Goal: Information Seeking & Learning: Check status

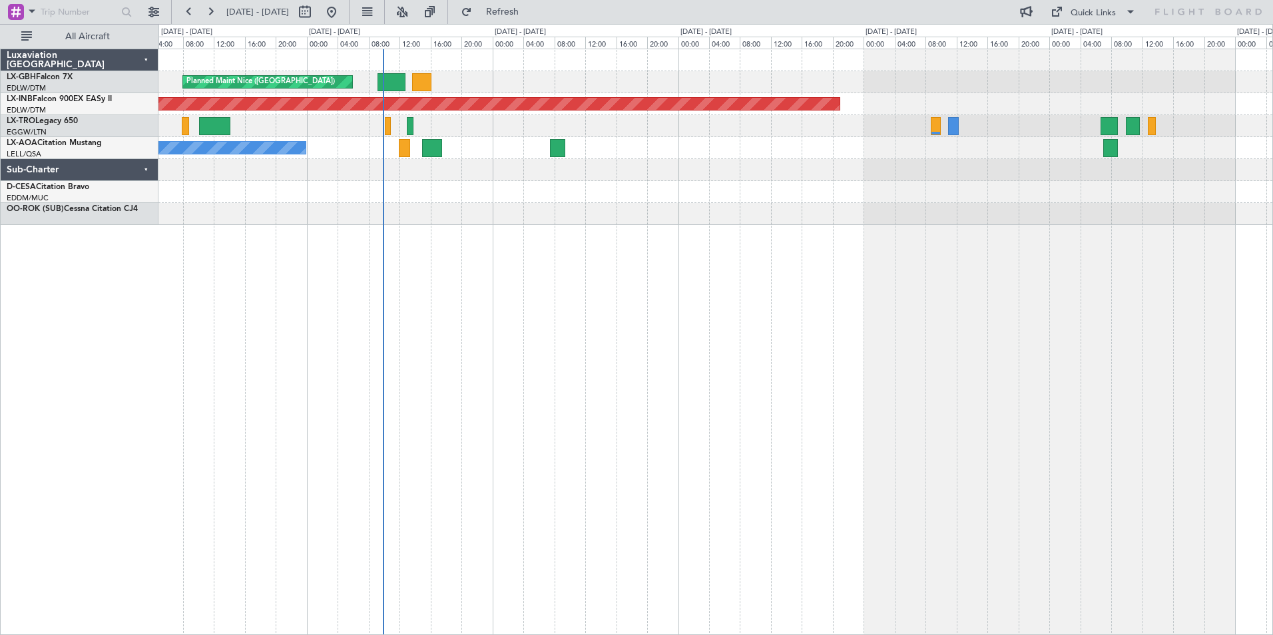
click at [495, 260] on div "Planned Maint Nice ([GEOGRAPHIC_DATA]) Unplanned Maint [GEOGRAPHIC_DATA] (Al Ma…" at bounding box center [715, 342] width 1114 height 586
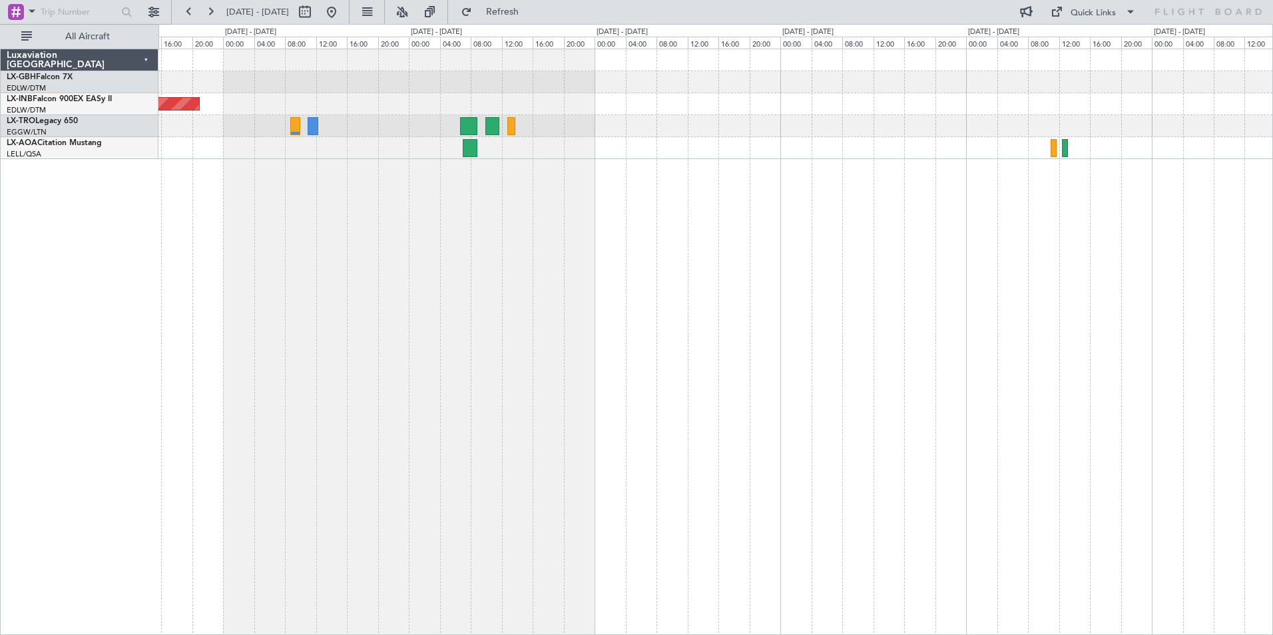
click at [488, 260] on div "Unplanned Maint [GEOGRAPHIC_DATA] (Al Maktoum Intl)" at bounding box center [715, 342] width 1114 height 586
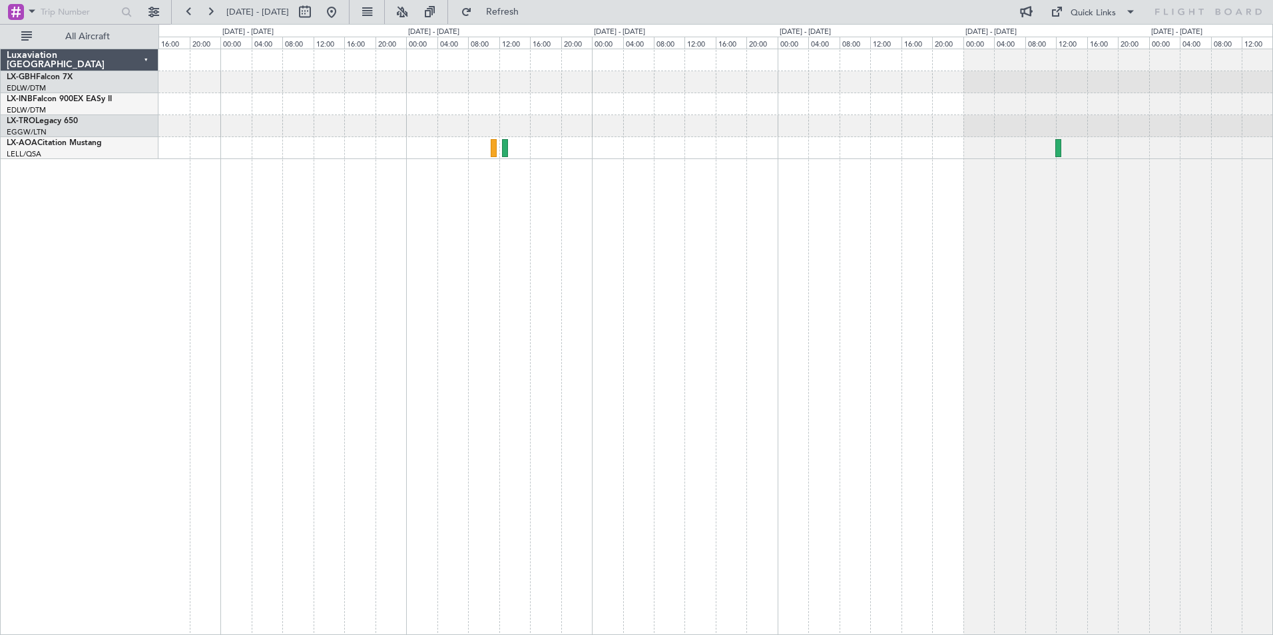
click at [720, 246] on div at bounding box center [715, 342] width 1114 height 586
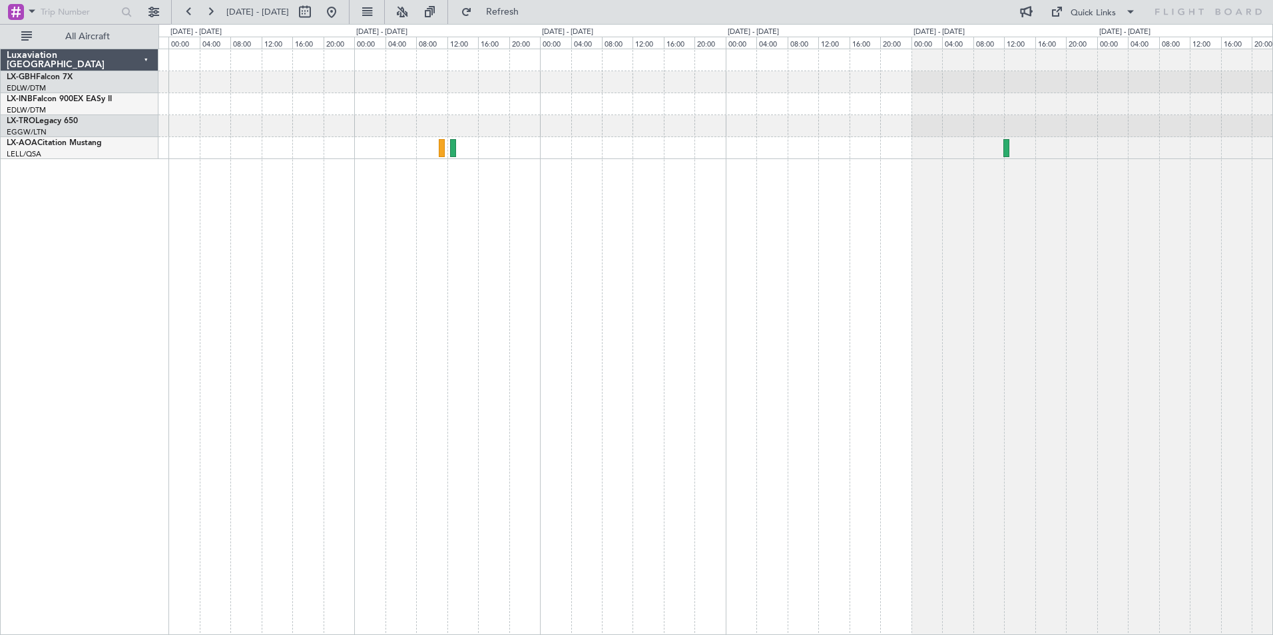
click at [612, 250] on div "Planned Maint Dusseldorf" at bounding box center [715, 342] width 1114 height 586
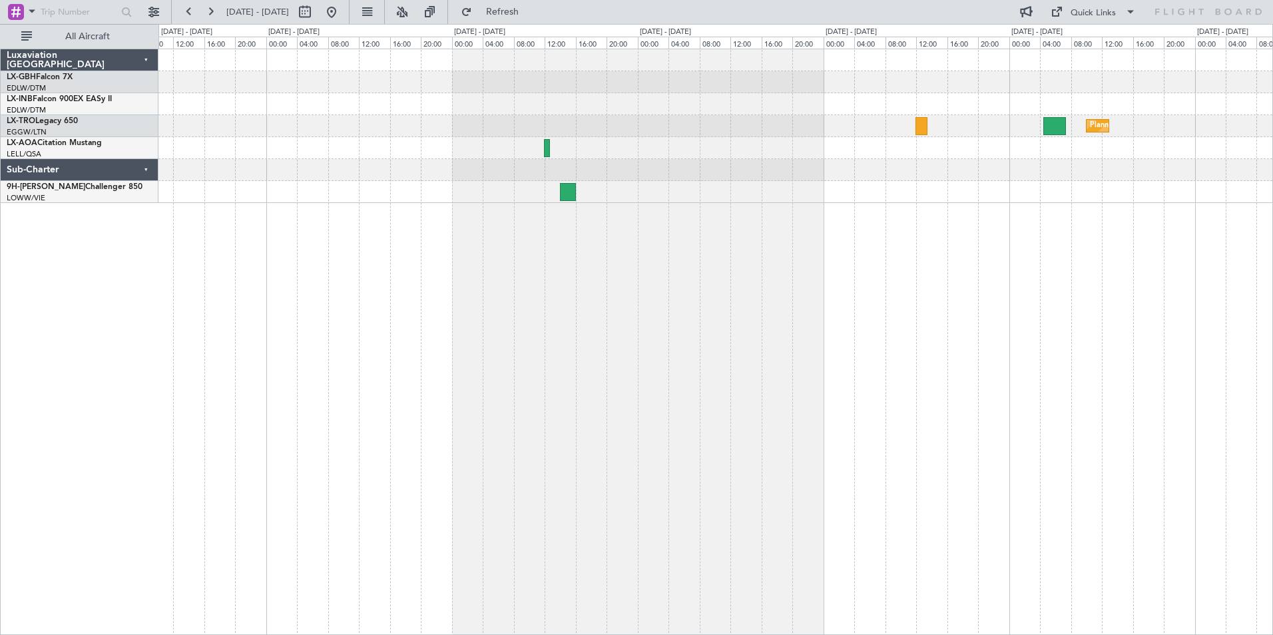
click at [521, 296] on div "Planned Maint Dusseldorf No Crew Sabadell" at bounding box center [715, 342] width 1114 height 586
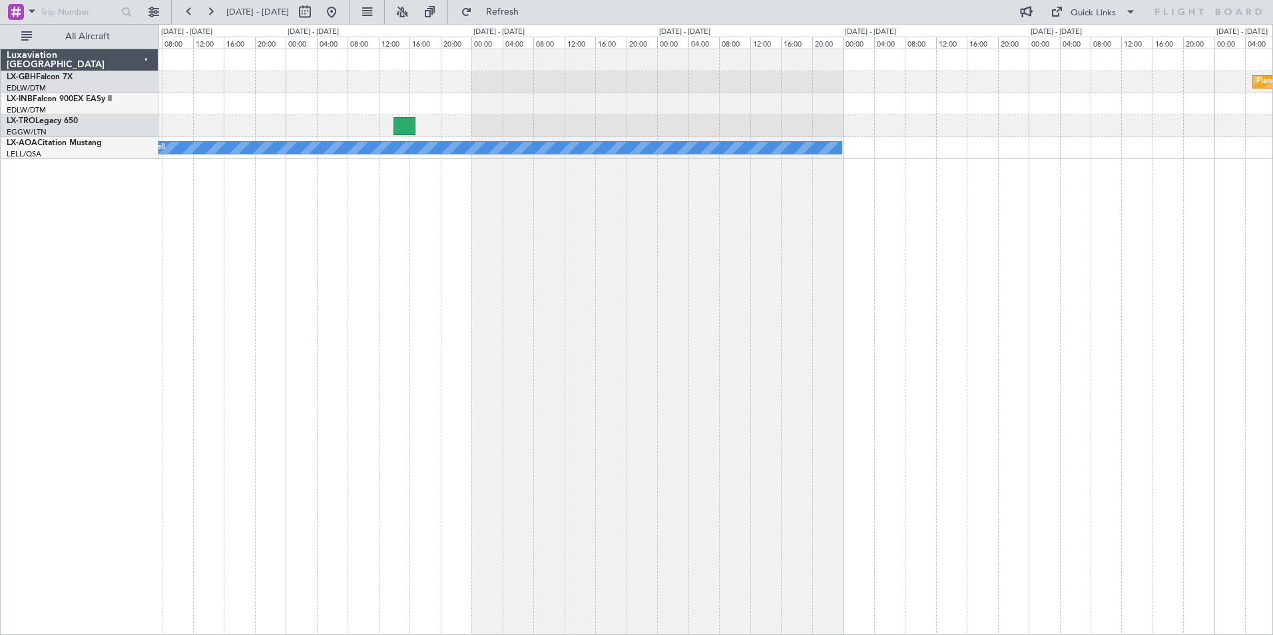
click at [479, 347] on div "Planned Maint Nurnberg No Crew Sabadell" at bounding box center [715, 342] width 1114 height 586
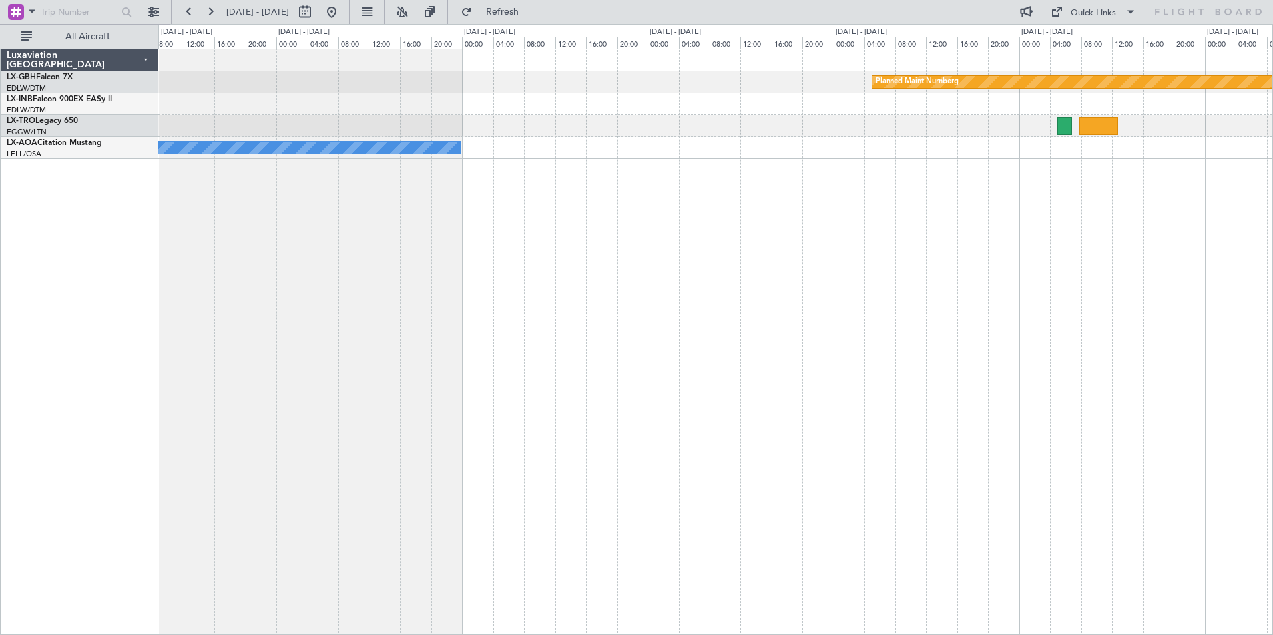
click at [774, 337] on div "Planned Maint Nurnberg No Crew Sabadell No Crew Sabadell" at bounding box center [715, 342] width 1114 height 586
click at [47, 123] on link "LX-TRO Legacy 650" at bounding box center [42, 121] width 71 height 8
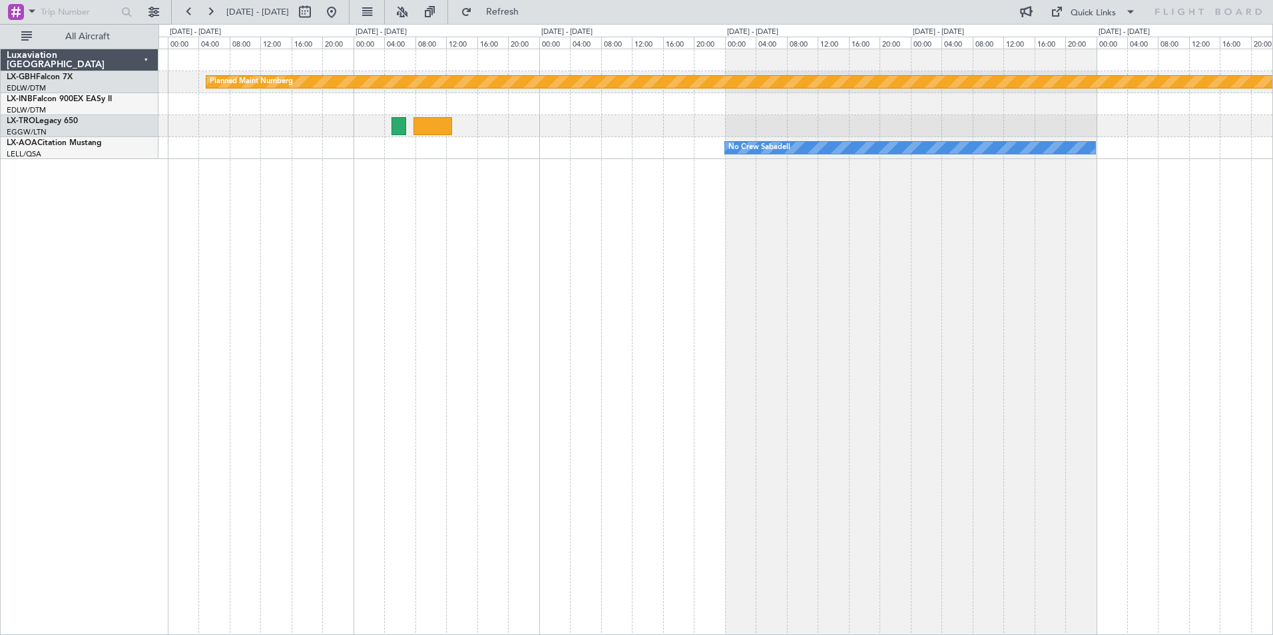
click at [316, 256] on div "Planned Maint Nurnberg No Crew Sabadell" at bounding box center [715, 342] width 1114 height 586
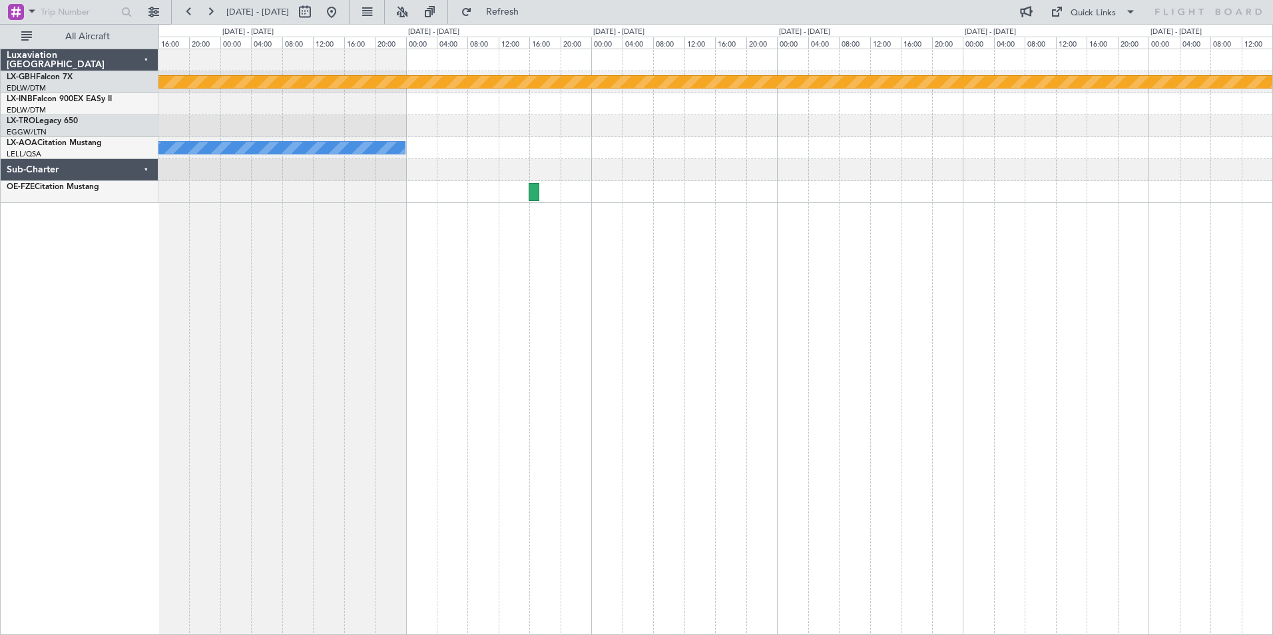
click at [184, 261] on div "Planned Maint Nurnberg No Crew Sabadell No Crew Sabadell" at bounding box center [715, 342] width 1114 height 586
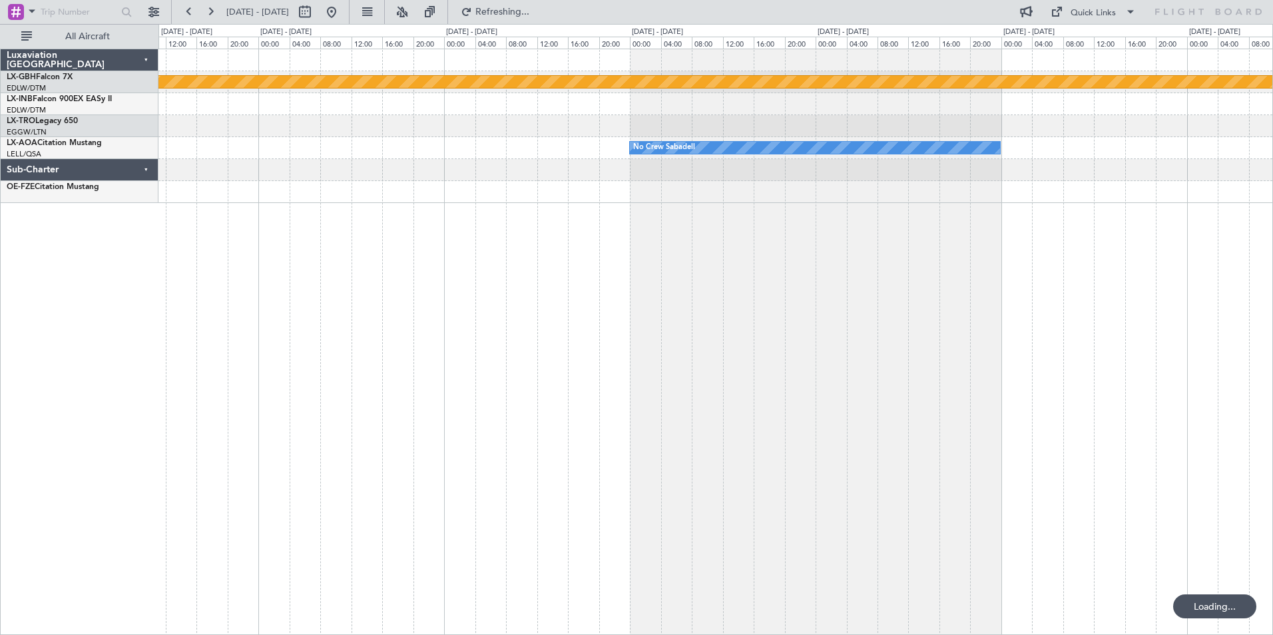
click at [116, 274] on div "Planned Maint Nurnberg No Crew Sabadell Luxaviation [GEOGRAPHIC_DATA] LX-GBH Fa…" at bounding box center [636, 329] width 1273 height 611
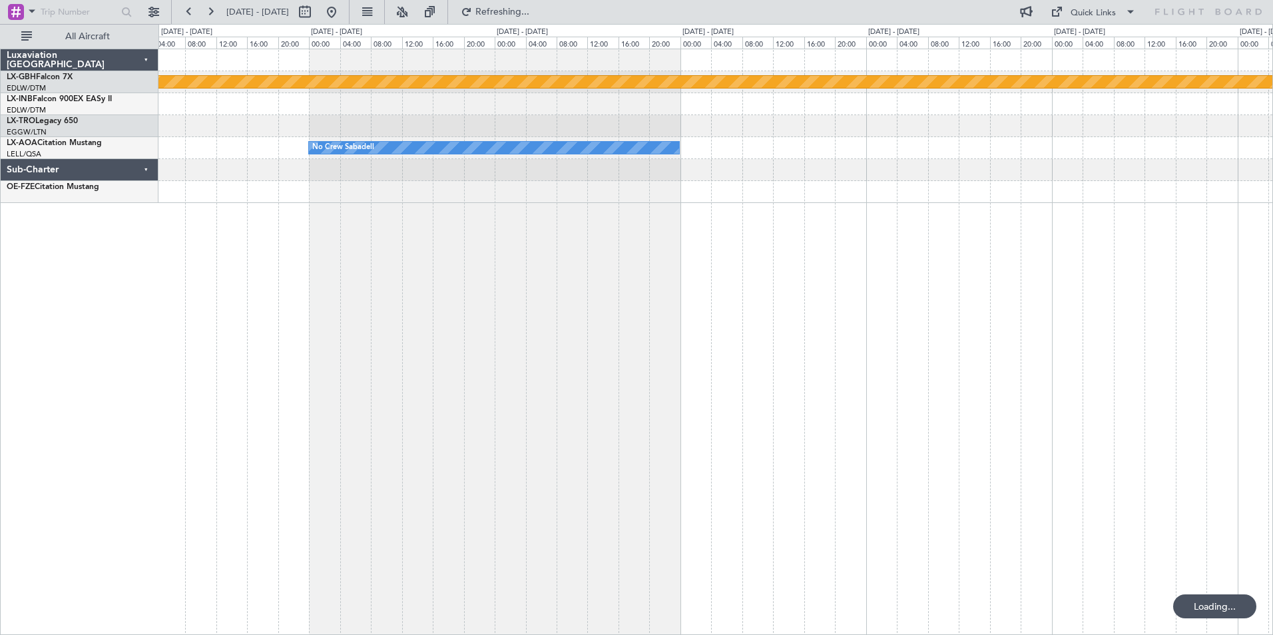
click at [243, 248] on div "Planned Maint Nurnberg No Crew Sabadell" at bounding box center [715, 342] width 1114 height 586
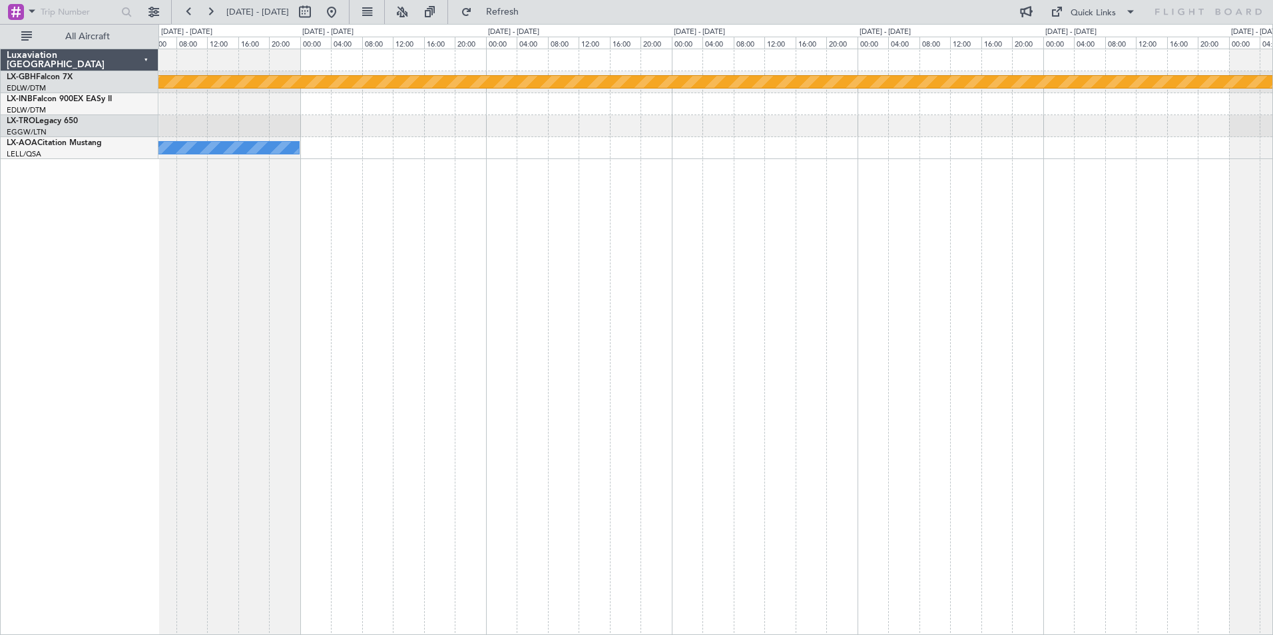
click at [448, 220] on div "Planned Maint Nurnberg No Crew Sabadell" at bounding box center [715, 342] width 1114 height 586
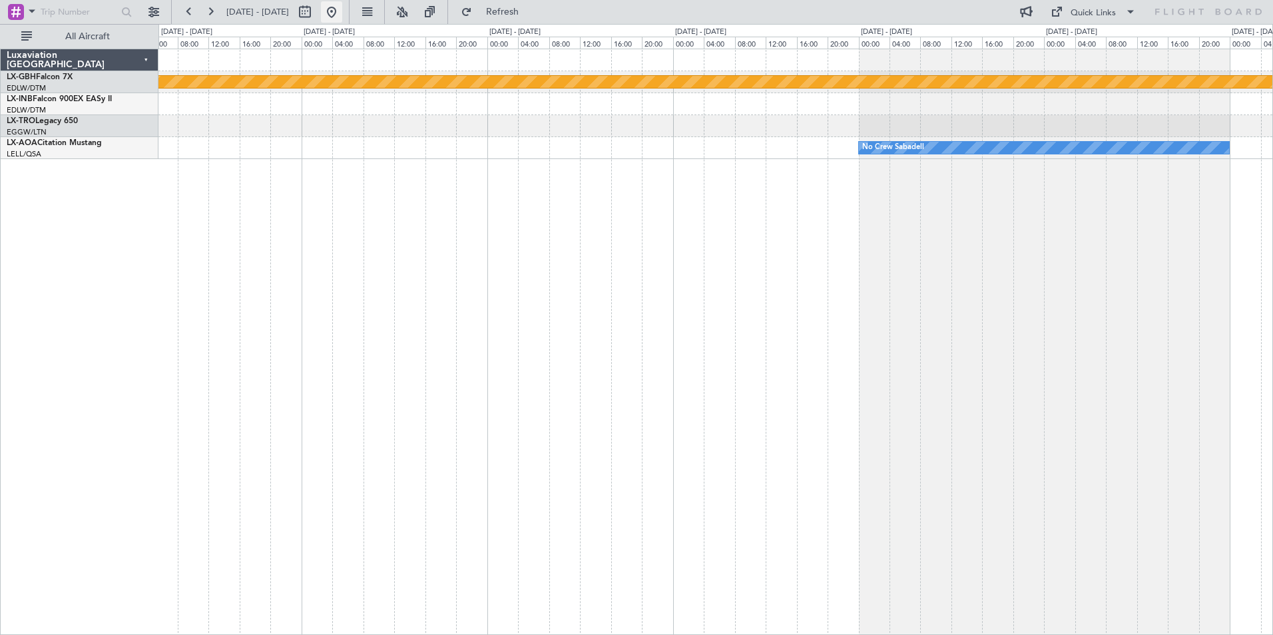
click at [342, 14] on button at bounding box center [331, 11] width 21 height 21
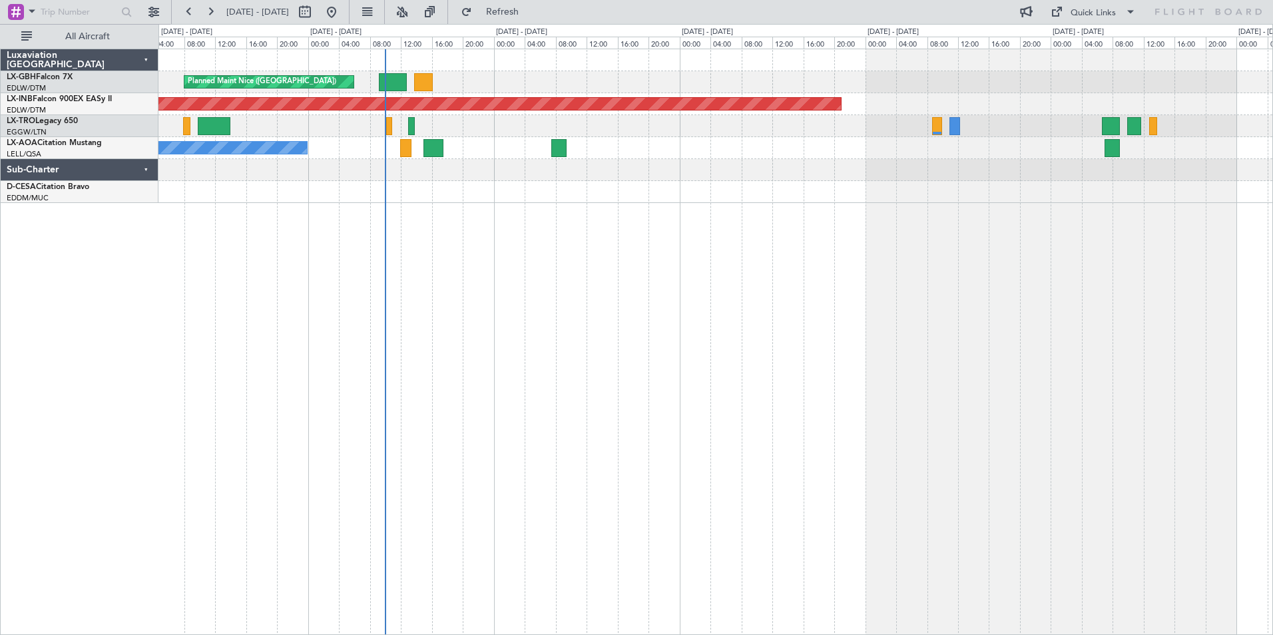
click at [669, 261] on div "Planned Maint Nice ([GEOGRAPHIC_DATA]) Unplanned Maint [GEOGRAPHIC_DATA] (Al Ma…" at bounding box center [715, 342] width 1114 height 586
